Goal: Information Seeking & Learning: Learn about a topic

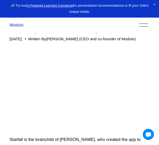
scroll to position [77, 0]
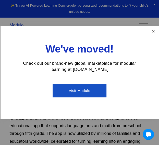
click at [157, 33] on link "Close" at bounding box center [153, 31] width 9 height 9
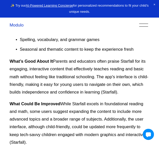
scroll to position [408, 0]
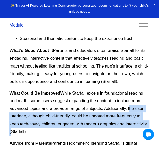
drag, startPoint x: 129, startPoint y: 109, endPoint x: 150, endPoint y: 127, distance: 27.4
click at [150, 127] on div "Starfall is the brainchild of [PERSON_NAME], who created the app to help childr…" at bounding box center [79, 37] width 149 height 563
copy p "the user interface, although child-friendly, could be updated more frequently t…"
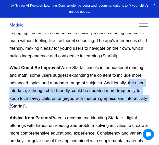
copy p "the user interface, although child-friendly, could be updated more frequently t…"
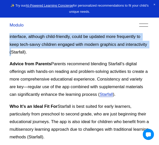
scroll to position [459, 0]
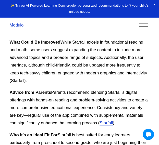
click at [121, 82] on p "What Could Be Improved While Starfall excels in foundational reading and math, …" at bounding box center [79, 62] width 140 height 46
